Goal: Information Seeking & Learning: Learn about a topic

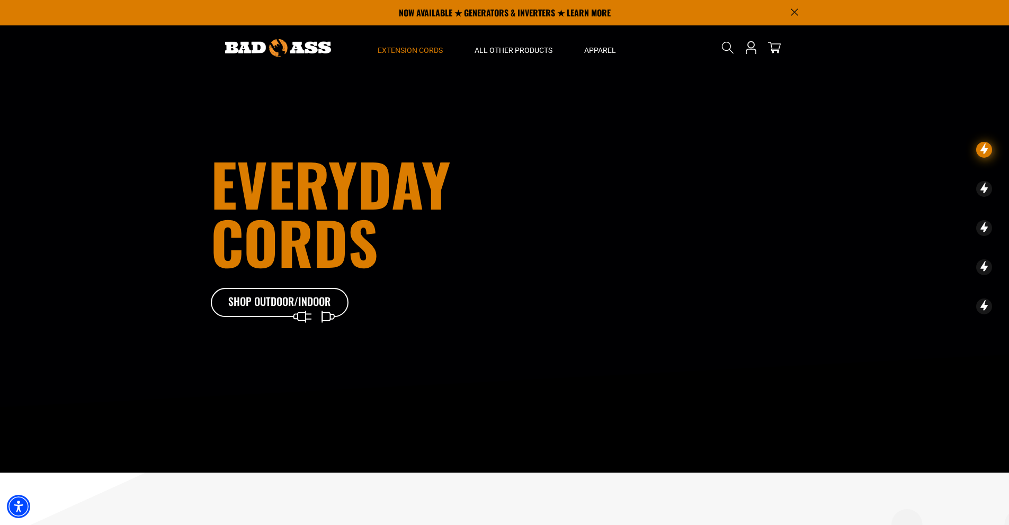
click at [406, 49] on span "Extension Cords" at bounding box center [410, 51] width 65 height 10
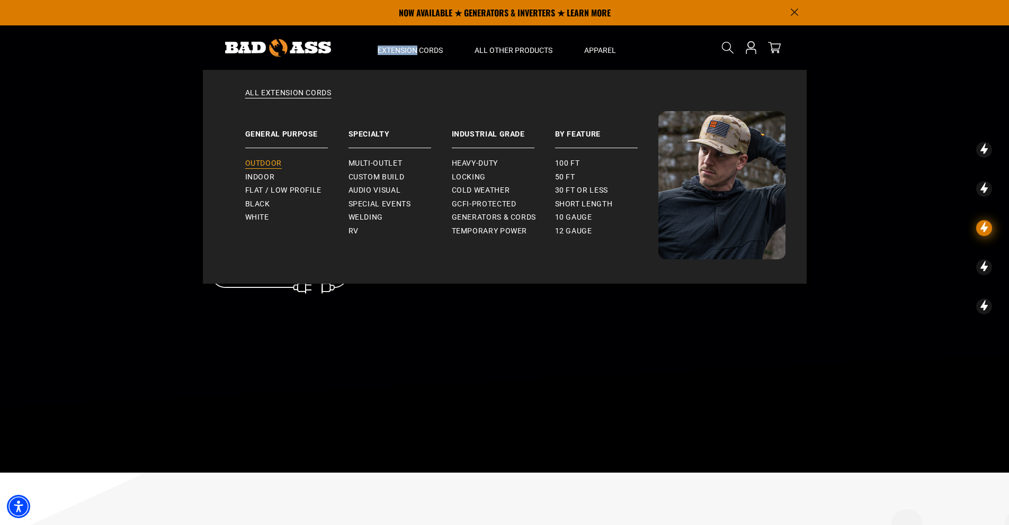
click at [270, 157] on link "Outdoor" at bounding box center [296, 164] width 103 height 14
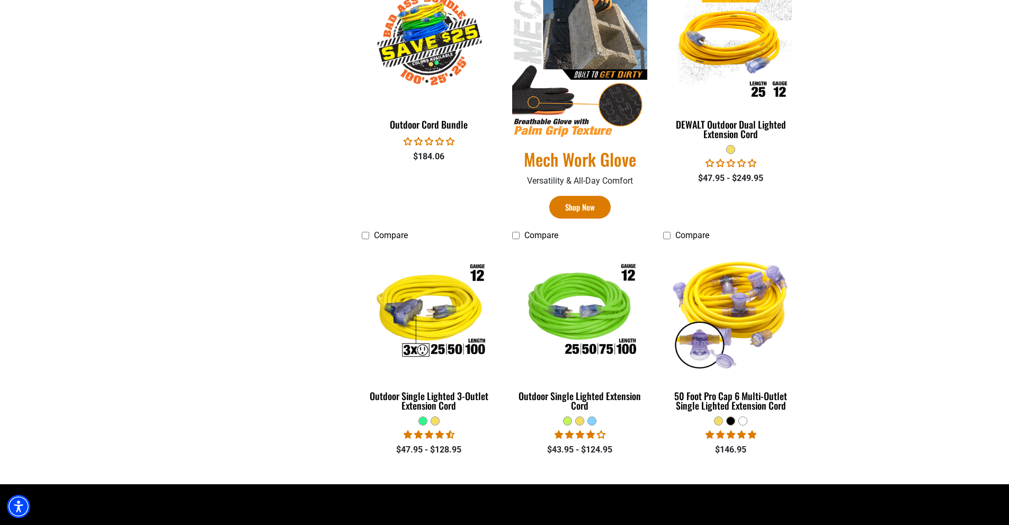
scroll to position [670, 0]
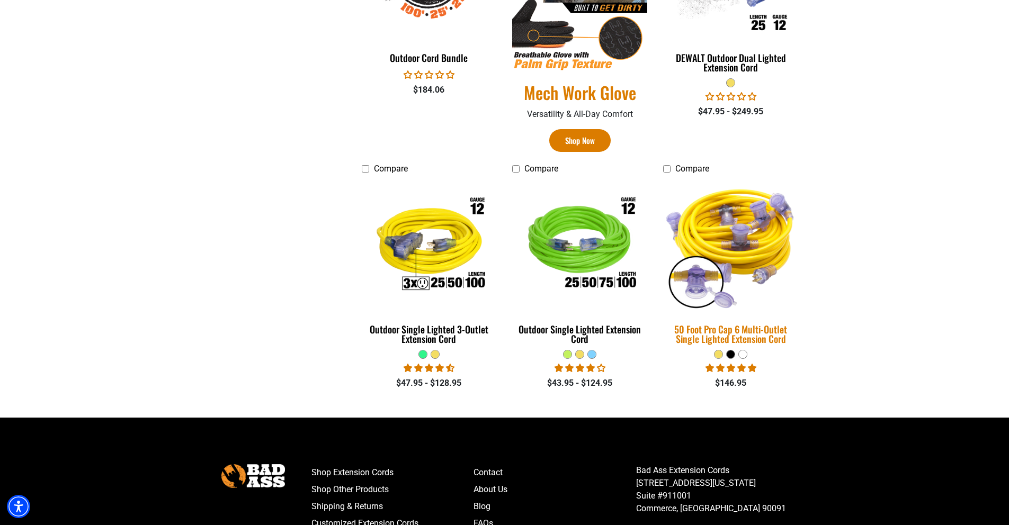
click at [712, 333] on div "50 Foot Pro Cap 6 Multi-Outlet Single Lighted Extension Cord" at bounding box center [730, 334] width 135 height 19
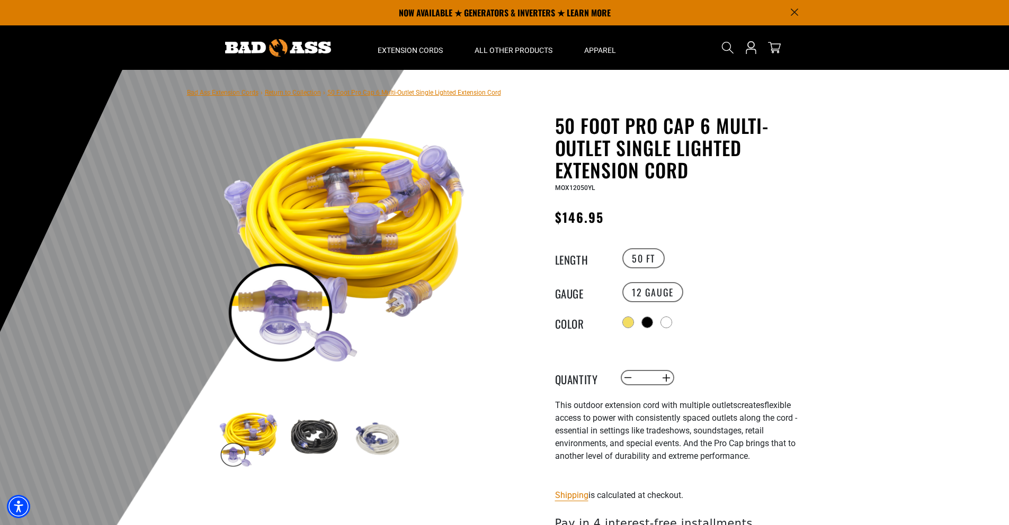
click at [318, 431] on img at bounding box center [312, 438] width 61 height 61
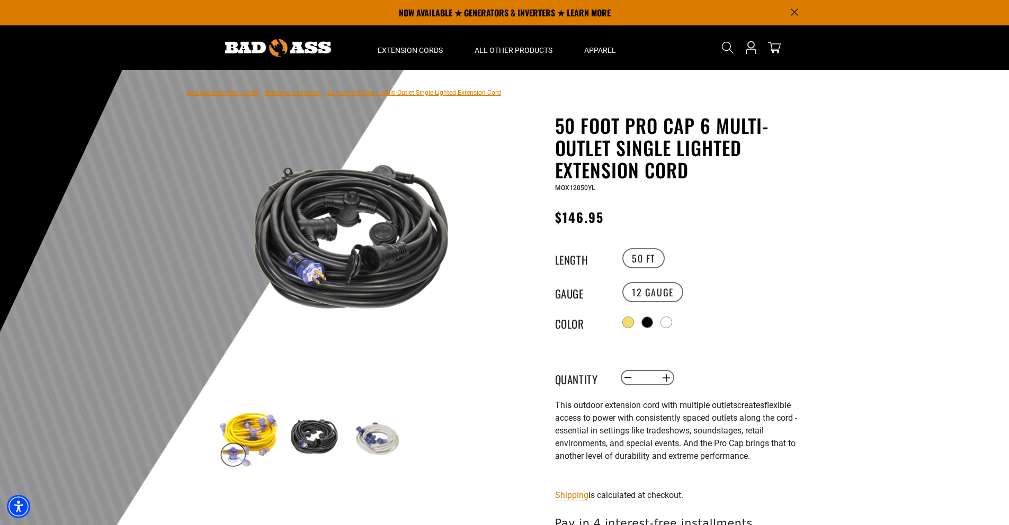
scroll to position [201, 0]
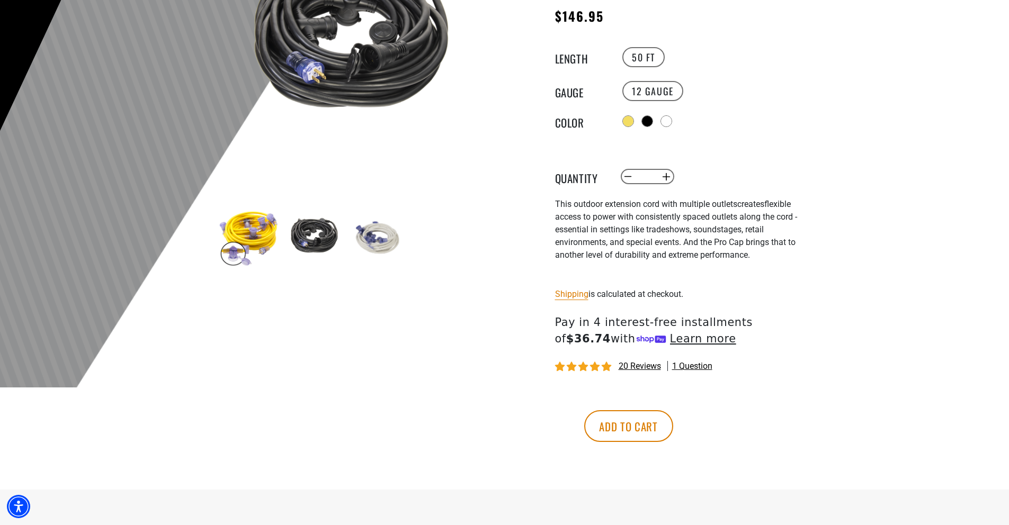
click at [686, 366] on span "1 question" at bounding box center [692, 367] width 40 height 12
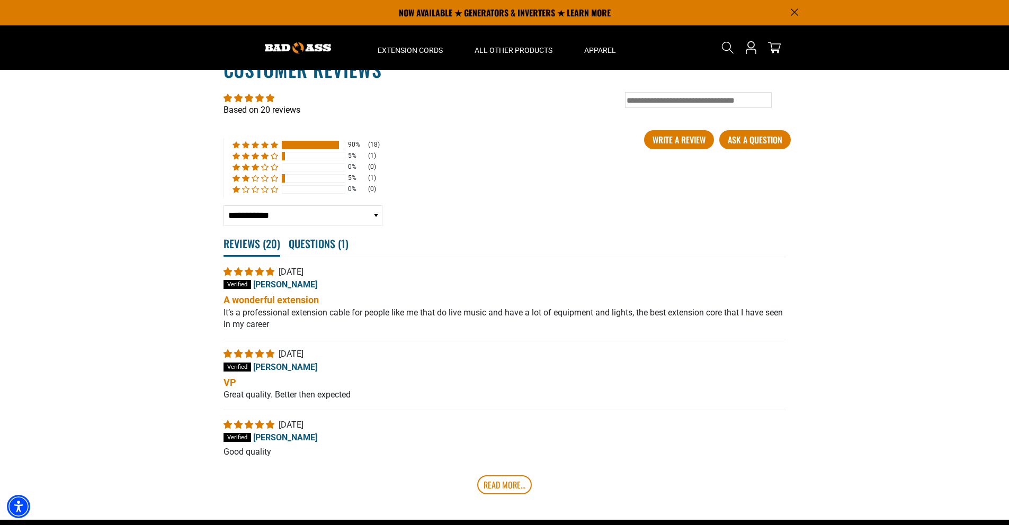
scroll to position [2143, 0]
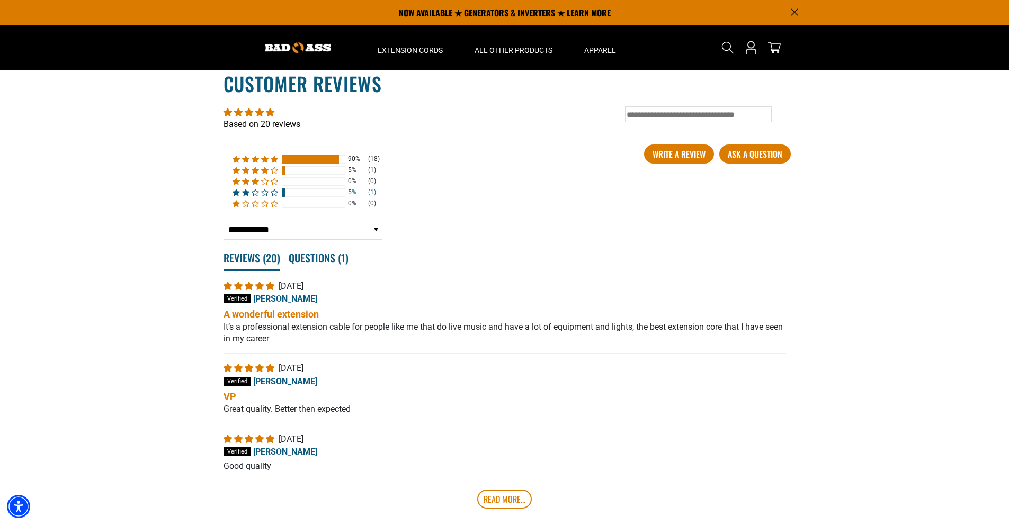
click at [370, 191] on div "(1)" at bounding box center [372, 192] width 8 height 9
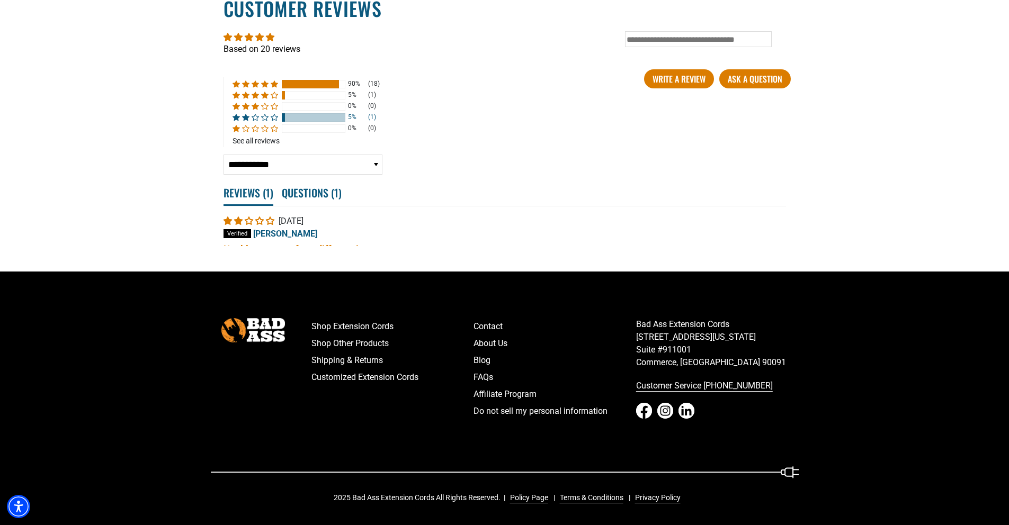
scroll to position [2241, 0]
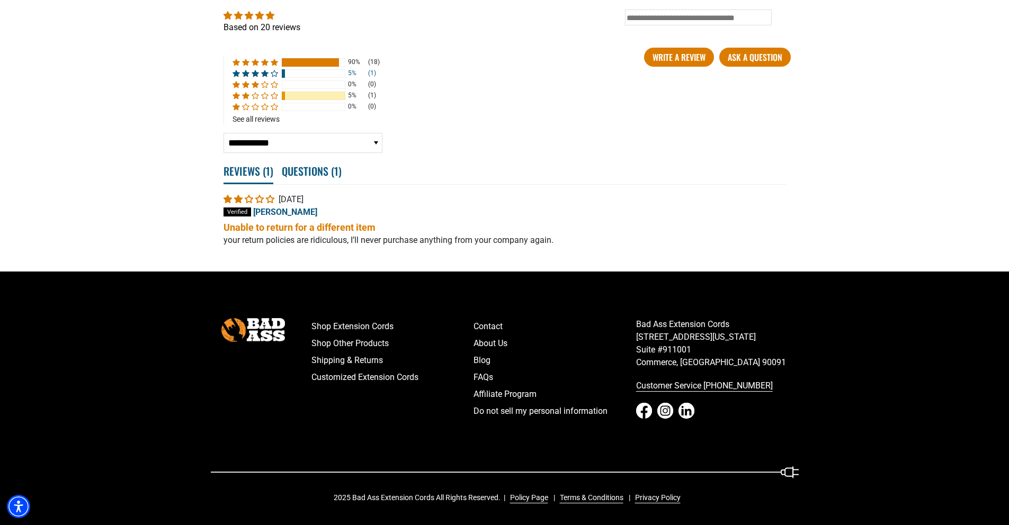
click at [371, 73] on div "(1)" at bounding box center [372, 73] width 8 height 9
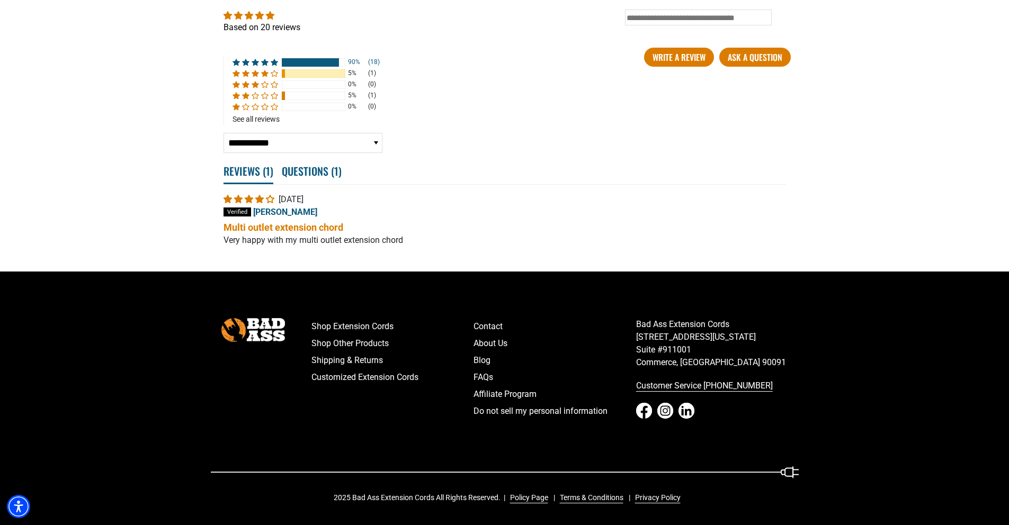
click at [375, 62] on div "(18)" at bounding box center [374, 62] width 12 height 9
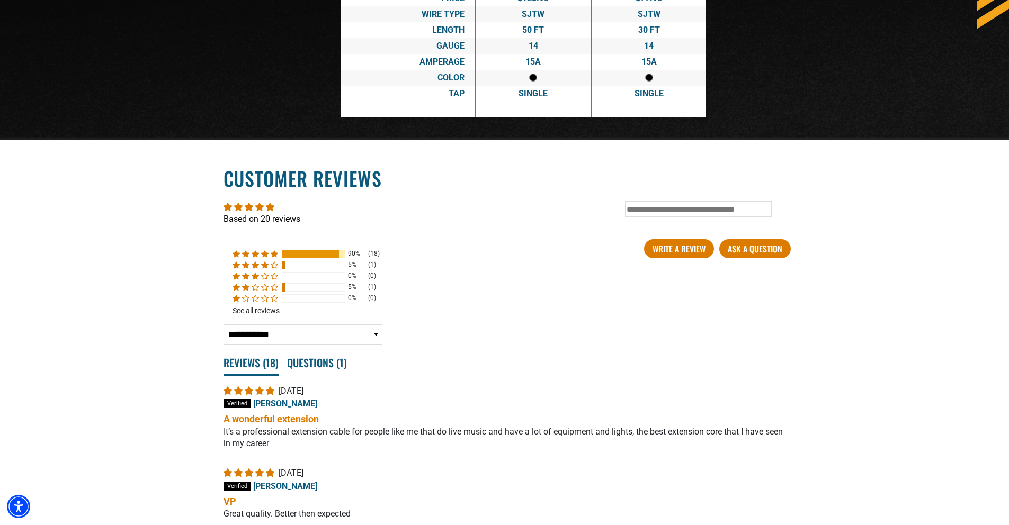
scroll to position [2269, 0]
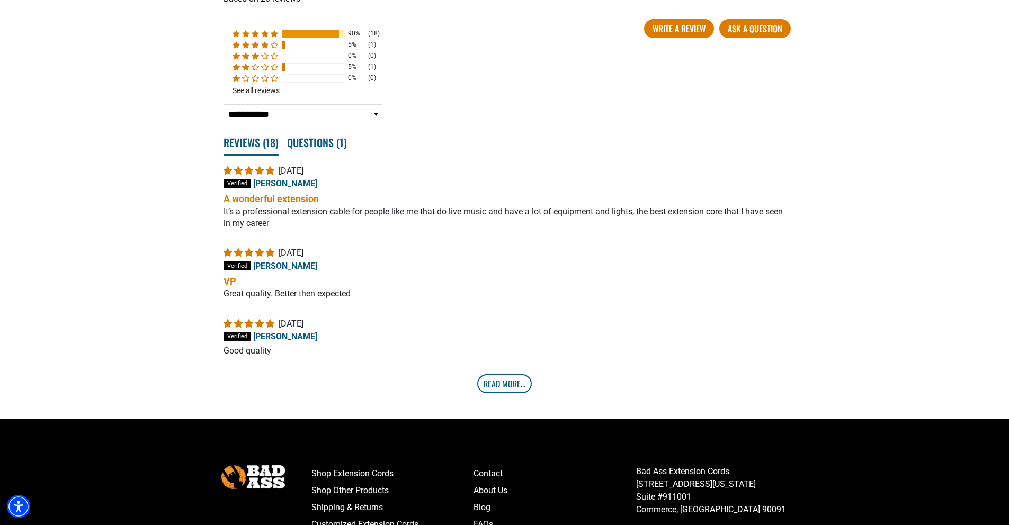
click at [502, 389] on link "Read More..." at bounding box center [504, 383] width 55 height 19
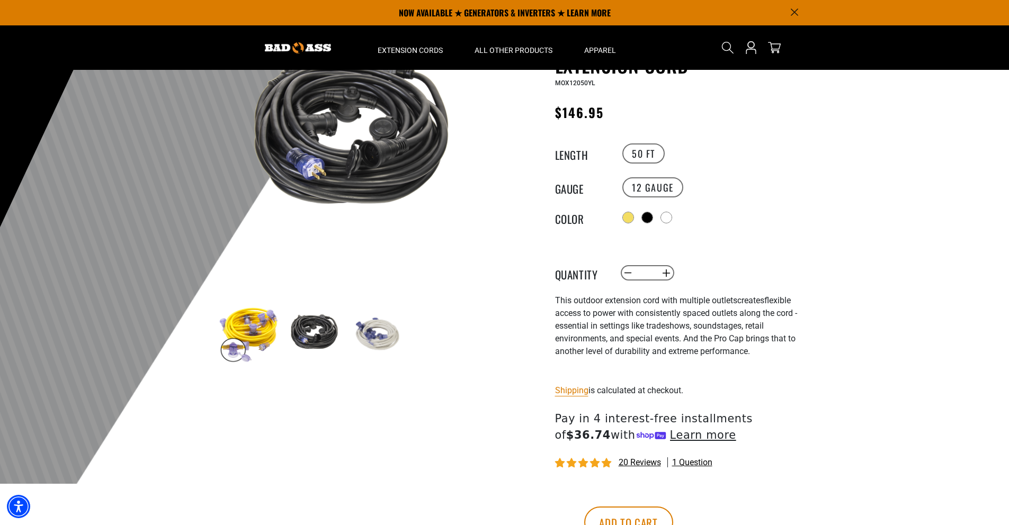
scroll to position [0, 0]
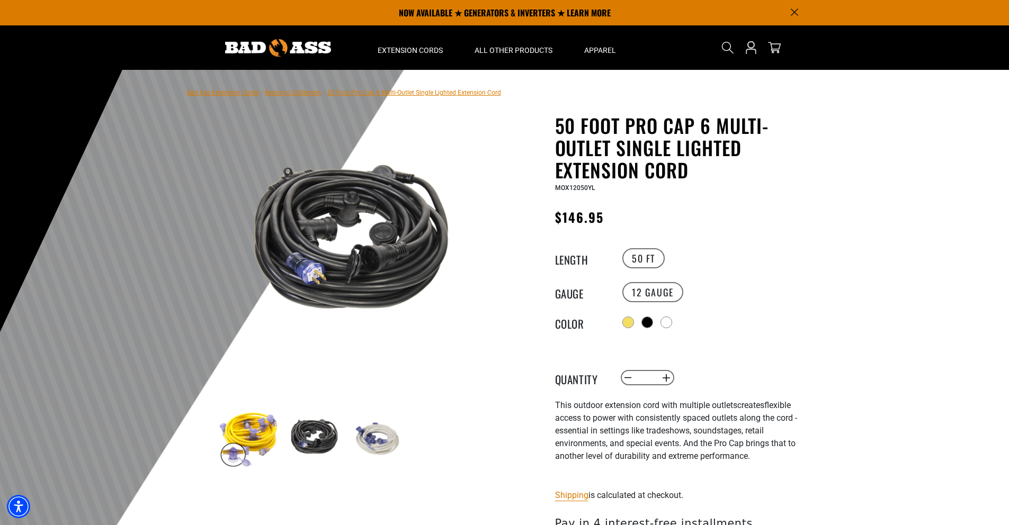
click at [257, 431] on img at bounding box center [248, 438] width 61 height 61
